Goal: Information Seeking & Learning: Understand process/instructions

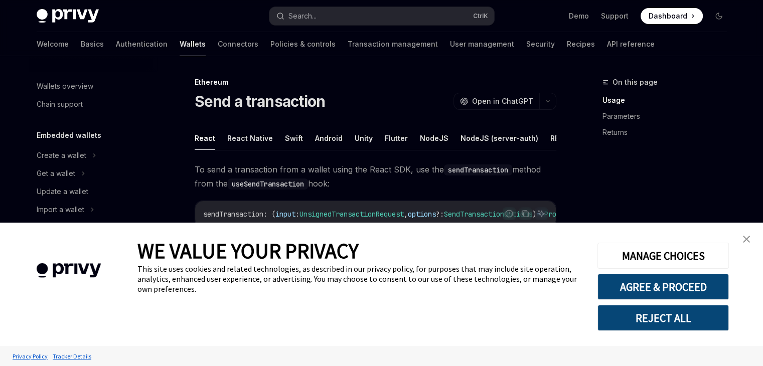
scroll to position [146, 0]
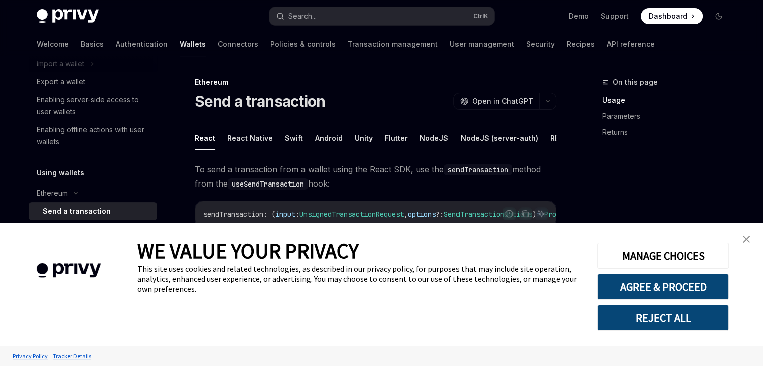
click at [746, 233] on link "close banner" at bounding box center [746, 239] width 20 height 20
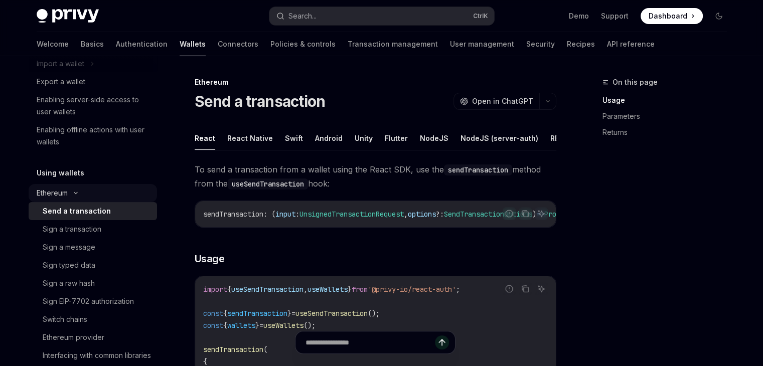
click at [109, 193] on div "Ethereum" at bounding box center [93, 193] width 128 height 18
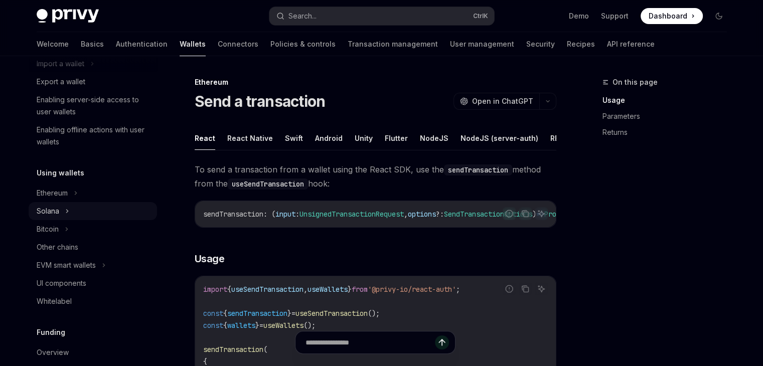
click at [86, 208] on div "Solana" at bounding box center [93, 211] width 128 height 18
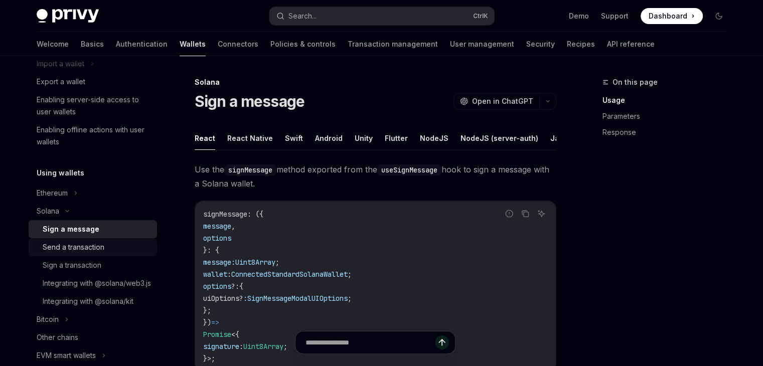
click at [104, 249] on div "Send a transaction" at bounding box center [74, 247] width 62 height 12
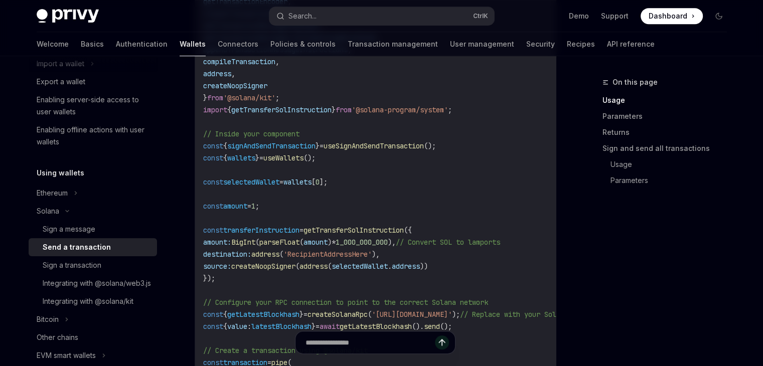
scroll to position [559, 0]
drag, startPoint x: 335, startPoint y: 165, endPoint x: 197, endPoint y: 165, distance: 138.9
click at [197, 165] on div "import { useSignAndSendTransaction , useWallets } from '@privy-io/react-auth/so…" at bounding box center [375, 249] width 361 height 616
copy span "const { wallets } = useWallets ();"
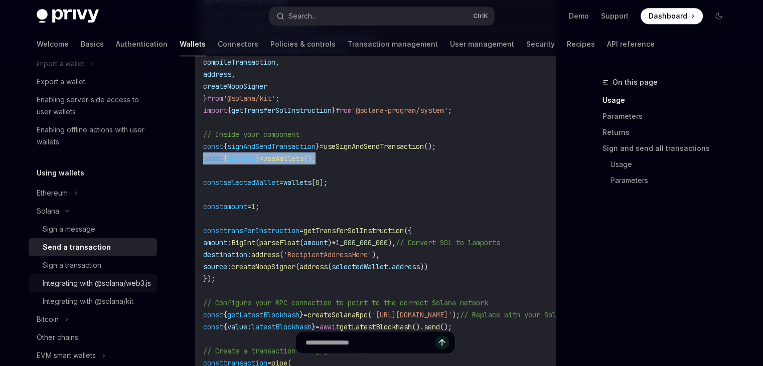
click at [96, 288] on div "Integrating with @solana/web3.js" at bounding box center [97, 283] width 108 height 12
type textarea "*"
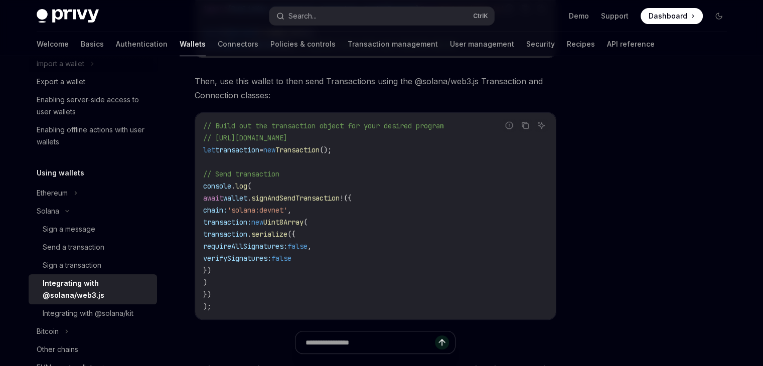
scroll to position [269, 0]
